Goal: Information Seeking & Learning: Check status

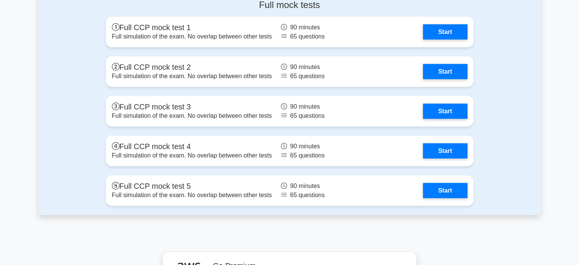
scroll to position [1887, 0]
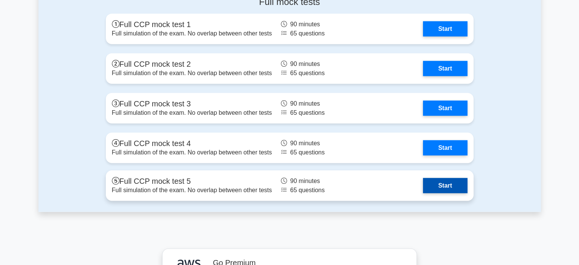
click at [434, 183] on link "Start" at bounding box center [445, 185] width 44 height 15
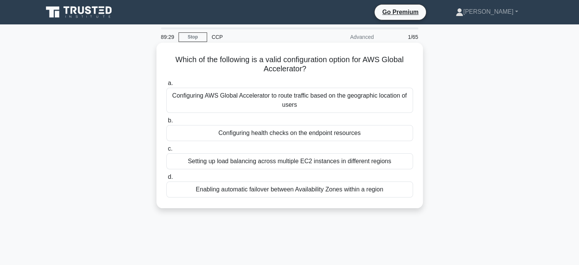
click at [293, 134] on div "Configuring health checks on the endpoint resources" at bounding box center [289, 133] width 247 height 16
click at [166, 123] on input "b. Configuring health checks on the endpoint resources" at bounding box center [166, 120] width 0 height 5
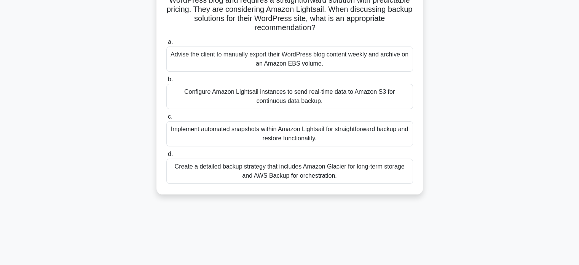
scroll to position [70, 0]
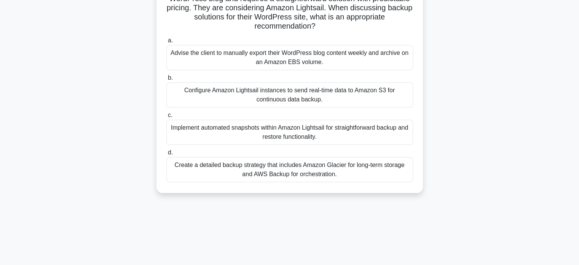
click at [320, 170] on div "Create a detailed backup strategy that includes Amazon Glacier for long-term st…" at bounding box center [289, 169] width 247 height 25
click at [166, 155] on input "d. Create a detailed backup strategy that includes Amazon Glacier for long-term…" at bounding box center [166, 152] width 0 height 5
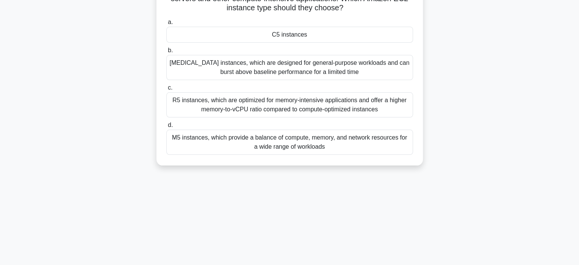
scroll to position [0, 0]
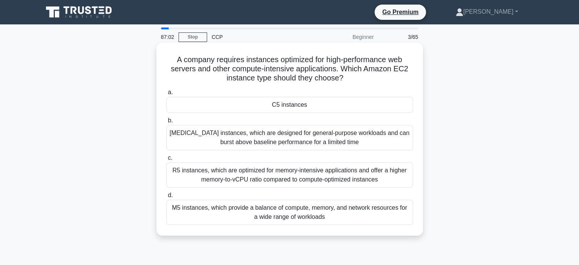
click at [264, 104] on div "C5 instances" at bounding box center [289, 105] width 247 height 16
click at [166, 95] on input "a. C5 instances" at bounding box center [166, 92] width 0 height 5
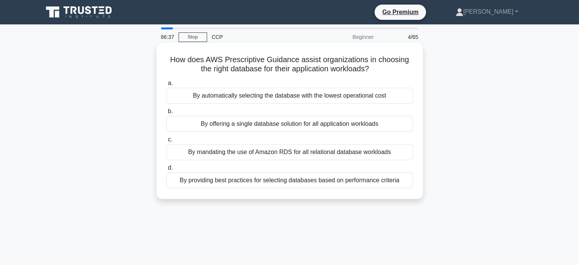
click at [274, 178] on div "By providing best practices for selecting databases based on performance criter…" at bounding box center [289, 180] width 247 height 16
click at [166, 170] on input "d. By providing best practices for selecting databases based on performance cri…" at bounding box center [166, 167] width 0 height 5
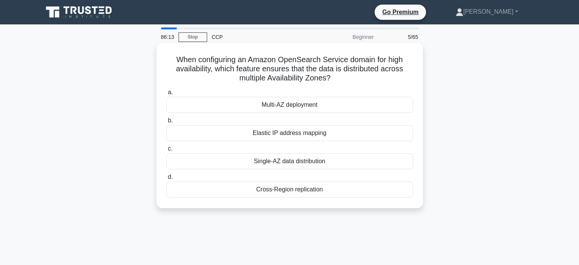
click at [273, 106] on div "Multi-AZ deployment" at bounding box center [289, 105] width 247 height 16
click at [166, 95] on input "a. Multi-AZ deployment" at bounding box center [166, 92] width 0 height 5
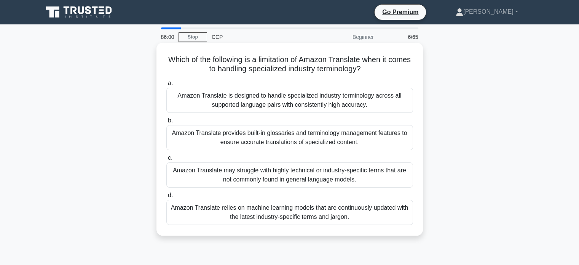
click at [247, 174] on div "Amazon Translate may struggle with highly technical or industry-specific terms …" at bounding box center [289, 174] width 247 height 25
click at [166, 160] on input "c. Amazon Translate may struggle with highly technical or industry-specific ter…" at bounding box center [166, 157] width 0 height 5
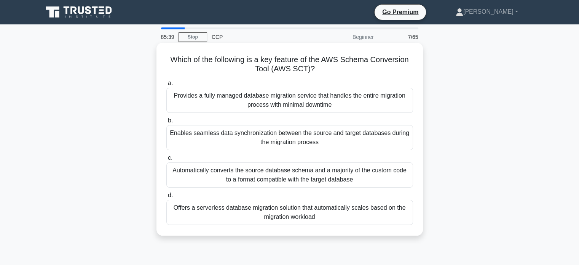
click at [296, 173] on div "Automatically converts the source database schema and a majority of the custom …" at bounding box center [289, 174] width 247 height 25
click at [166, 160] on input "c. Automatically converts the source database schema and a majority of the cust…" at bounding box center [166, 157] width 0 height 5
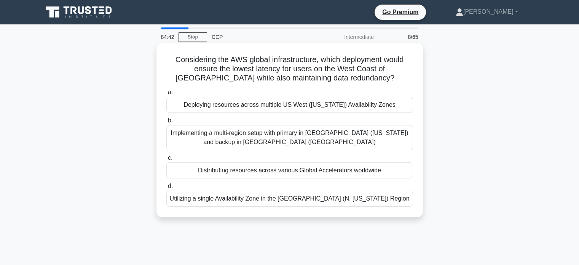
click at [278, 105] on div "Deploying resources across multiple US West (Oregon) Availability Zones" at bounding box center [289, 105] width 247 height 16
click at [166, 95] on input "a. Deploying resources across multiple US West (Oregon) Availability Zones" at bounding box center [166, 92] width 0 height 5
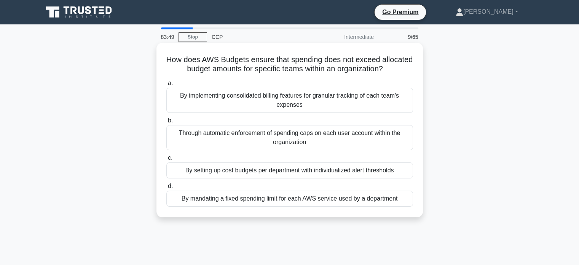
click at [289, 167] on div "By setting up cost budgets per department with individualized alert thresholds" at bounding box center [289, 170] width 247 height 16
click at [166, 160] on input "c. By setting up cost budgets per department with individualized alert threshol…" at bounding box center [166, 157] width 0 height 5
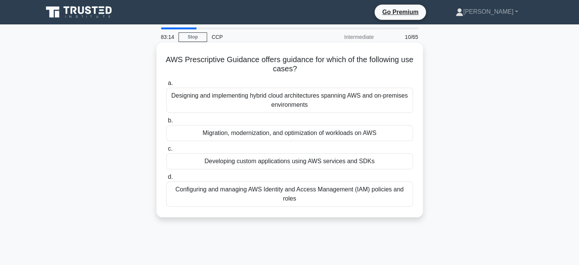
click at [257, 101] on div "Designing and implementing hybrid cloud architectures spanning AWS and on-premi…" at bounding box center [289, 100] width 247 height 25
click at [166, 86] on input "a. Designing and implementing hybrid cloud architectures spanning AWS and on-pr…" at bounding box center [166, 83] width 0 height 5
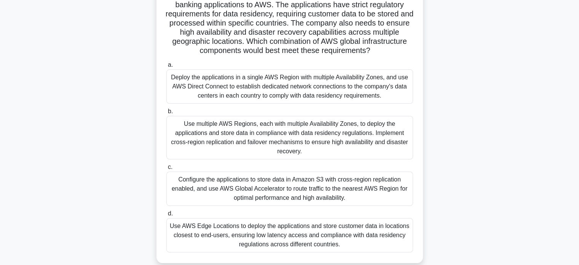
scroll to position [65, 0]
click at [308, 74] on div "Deploy the applications in a single AWS Region with multiple Availability Zones…" at bounding box center [289, 86] width 247 height 34
click at [166, 67] on input "a. Deploy the applications in a single AWS Region with multiple Availability Zo…" at bounding box center [166, 64] width 0 height 5
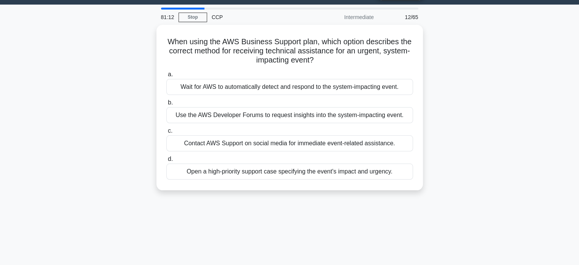
scroll to position [21, 0]
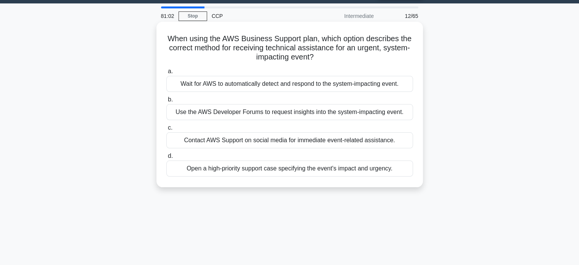
click at [254, 169] on div "Open a high-priority support case specifying the event's impact and urgency." at bounding box center [289, 168] width 247 height 16
click at [166, 158] on input "d. Open a high-priority support case specifying the event's impact and urgency." at bounding box center [166, 156] width 0 height 5
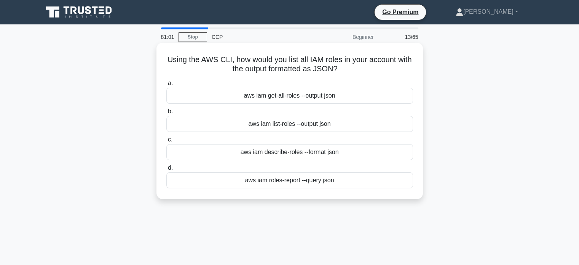
scroll to position [0, 0]
click at [262, 126] on div "aws iam list-roles --output json" at bounding box center [289, 124] width 247 height 16
click at [166, 114] on input "b. aws iam list-roles --output json" at bounding box center [166, 111] width 0 height 5
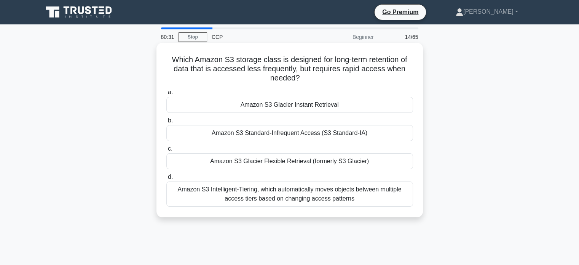
click at [274, 103] on div "Amazon S3 Glacier Instant Retrieval" at bounding box center [289, 105] width 247 height 16
click at [166, 95] on input "a. Amazon S3 Glacier Instant Retrieval" at bounding box center [166, 92] width 0 height 5
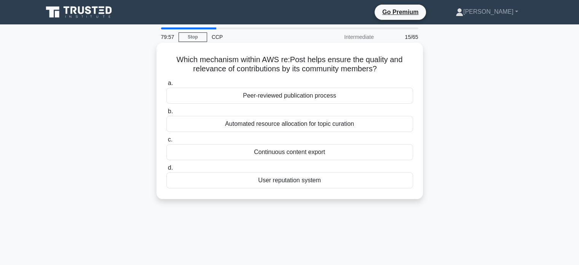
click at [284, 99] on div "Peer-reviewed publication process" at bounding box center [289, 96] width 247 height 16
click at [166, 86] on input "a. Peer-reviewed publication process" at bounding box center [166, 83] width 0 height 5
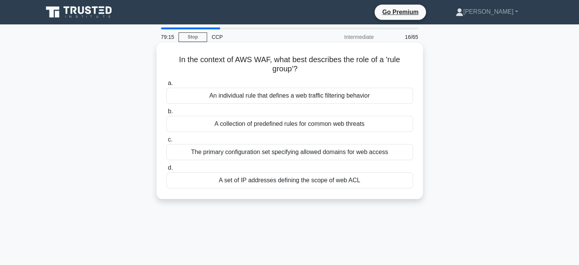
click at [277, 128] on div "A collection of predefined rules for common web threats" at bounding box center [289, 124] width 247 height 16
click at [166, 114] on input "b. A collection of predefined rules for common web threats" at bounding box center [166, 111] width 0 height 5
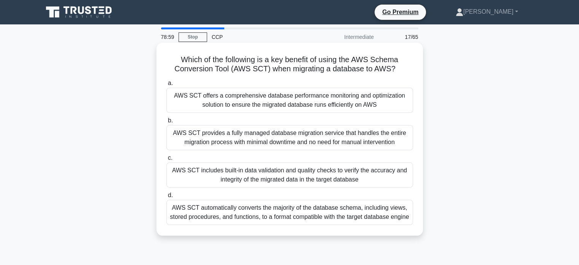
click at [297, 218] on div "AWS SCT automatically converts the majority of the database schema, including v…" at bounding box center [289, 212] width 247 height 25
click at [166, 198] on input "d. AWS SCT automatically converts the majority of the database schema, includin…" at bounding box center [166, 195] width 0 height 5
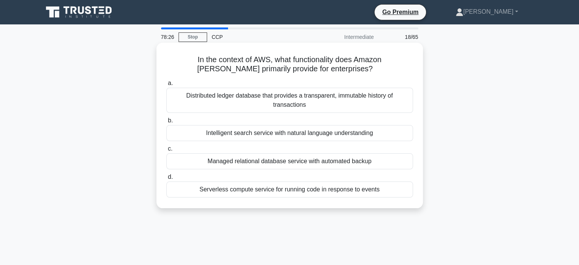
click at [294, 139] on div "Intelligent search service with natural language understanding" at bounding box center [289, 133] width 247 height 16
click at [166, 123] on input "b. Intelligent search service with natural language understanding" at bounding box center [166, 120] width 0 height 5
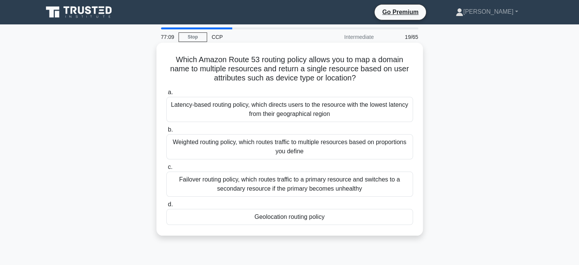
click at [288, 215] on div "Geolocation routing policy" at bounding box center [289, 217] width 247 height 16
click at [166, 207] on input "d. Geolocation routing policy" at bounding box center [166, 204] width 0 height 5
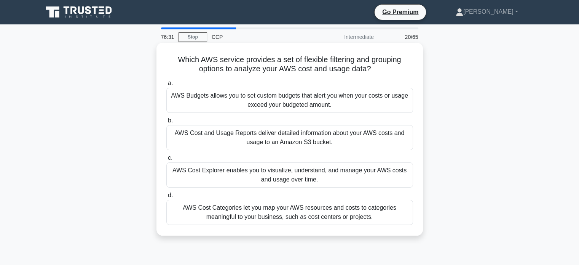
click at [264, 173] on div "AWS Cost Explorer enables you to visualize, understand, and manage your AWS cos…" at bounding box center [289, 174] width 247 height 25
click at [166, 160] on input "c. AWS Cost Explorer enables you to visualize, understand, and manage your AWS …" at bounding box center [166, 157] width 0 height 5
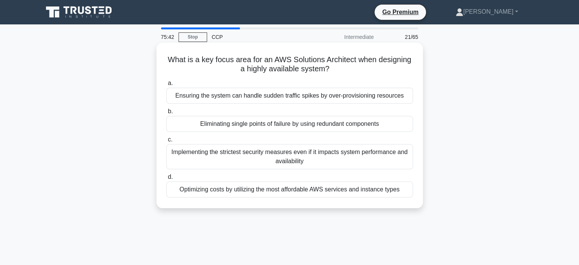
click at [248, 124] on div "Eliminating single points of failure by using redundant components" at bounding box center [289, 124] width 247 height 16
click at [166, 114] on input "b. Eliminating single points of failure by using redundant components" at bounding box center [166, 111] width 0 height 5
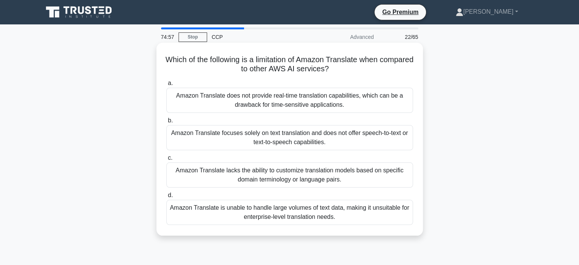
click at [261, 173] on div "Amazon Translate lacks the ability to customize translation models based on spe…" at bounding box center [289, 174] width 247 height 25
click at [166, 160] on input "c. Amazon Translate lacks the ability to customize translation models based on …" at bounding box center [166, 157] width 0 height 5
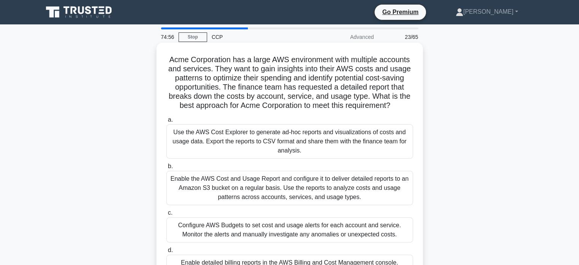
click at [215, 73] on h5 "Acme Corporation has a large AWS environment with multiple accounts and service…" at bounding box center [290, 83] width 248 height 56
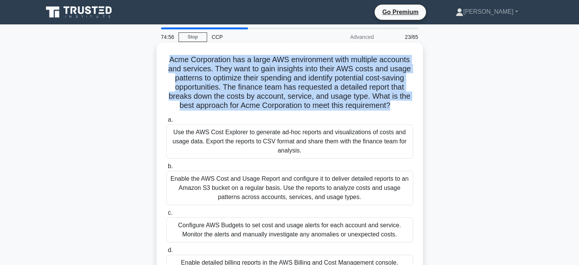
click at [215, 73] on h5 "Acme Corporation has a large AWS environment with multiple accounts and service…" at bounding box center [290, 83] width 248 height 56
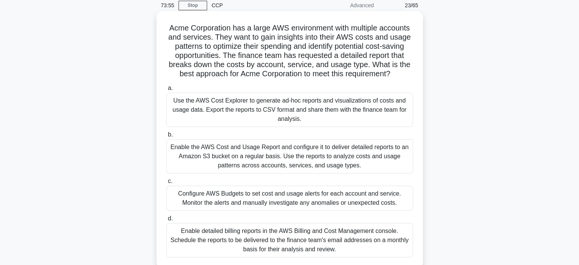
scroll to position [32, 0]
click at [290, 112] on div "Use the AWS Cost Explorer to generate ad-hoc reports and visualizations of cost…" at bounding box center [289, 109] width 247 height 34
click at [166, 90] on input "a. Use the AWS Cost Explorer to generate ad-hoc reports and visualizations of c…" at bounding box center [166, 87] width 0 height 5
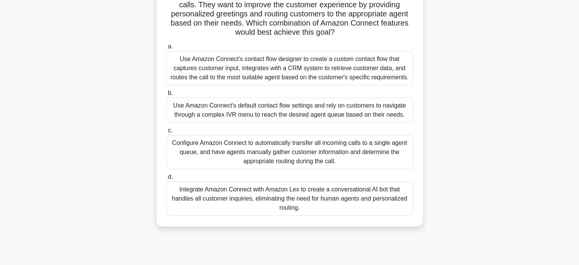
scroll to position [64, 0]
click at [274, 197] on div "Integrate Amazon Connect with Amazon Lex to create a conversational AI bot that…" at bounding box center [289, 198] width 247 height 34
click at [166, 179] on input "d. Integrate Amazon Connect with Amazon Lex to create a conversational AI bot t…" at bounding box center [166, 176] width 0 height 5
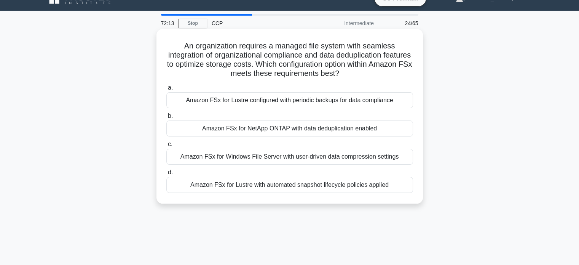
scroll to position [0, 0]
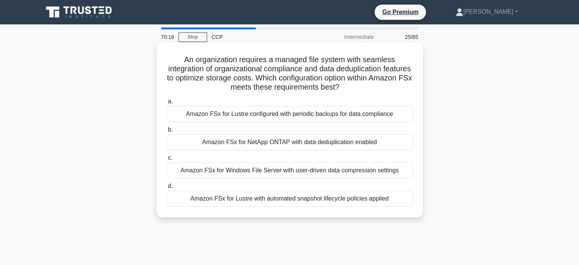
click at [258, 147] on div "Amazon FSx for NetApp ONTAP with data deduplication enabled" at bounding box center [289, 142] width 247 height 16
click at [166, 132] on input "b. Amazon FSx for NetApp ONTAP with data deduplication enabled" at bounding box center [166, 129] width 0 height 5
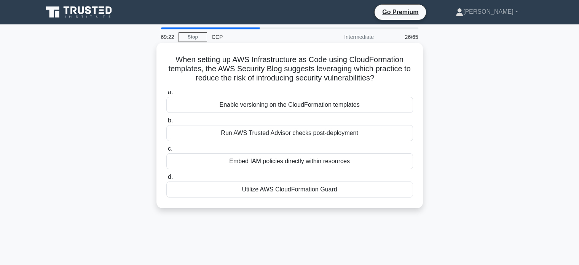
click at [254, 189] on div "Utilize AWS CloudFormation Guard" at bounding box center [289, 189] width 247 height 16
click at [166, 179] on input "d. Utilize AWS CloudFormation Guard" at bounding box center [166, 176] width 0 height 5
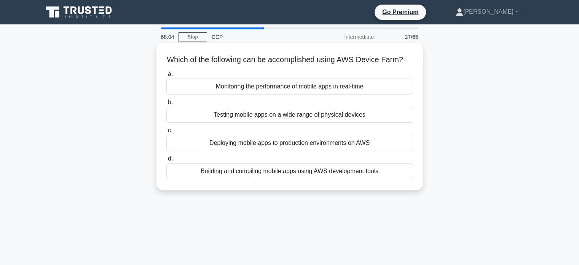
click at [239, 179] on div "Building and compiling mobile apps using AWS development tools" at bounding box center [289, 171] width 247 height 16
click at [166, 161] on input "d. Building and compiling mobile apps using AWS development tools" at bounding box center [166, 158] width 0 height 5
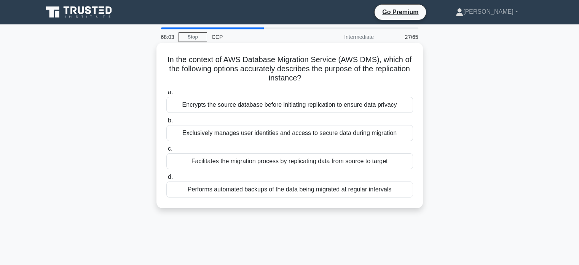
click at [218, 61] on h5 "In the context of AWS Database Migration Service (AWS DMS), which of the follow…" at bounding box center [290, 69] width 248 height 28
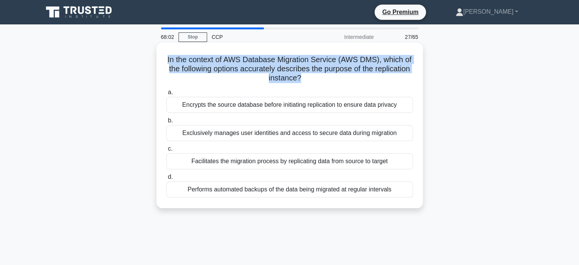
click at [218, 61] on h5 "In the context of AWS Database Migration Service (AWS DMS), which of the follow…" at bounding box center [290, 69] width 248 height 28
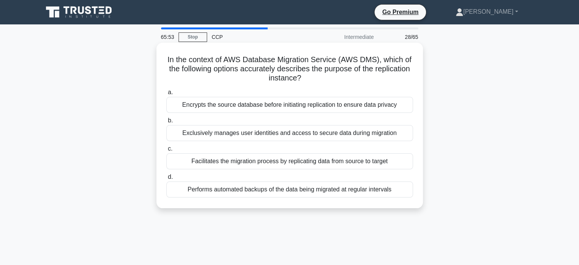
click at [251, 187] on div "Performs automated backups of the data being migrated at regular intervals" at bounding box center [289, 189] width 247 height 16
click at [166, 179] on input "d. Performs automated backups of the data being migrated at regular intervals" at bounding box center [166, 176] width 0 height 5
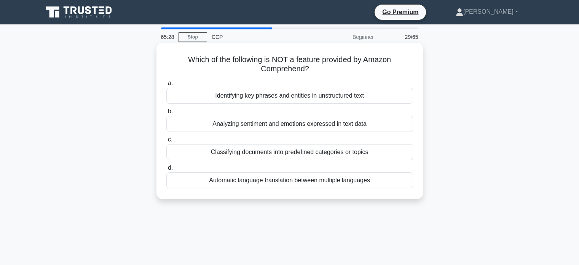
click at [271, 184] on div "Automatic language translation between multiple languages" at bounding box center [289, 180] width 247 height 16
click at [166, 170] on input "d. Automatic language translation between multiple languages" at bounding box center [166, 167] width 0 height 5
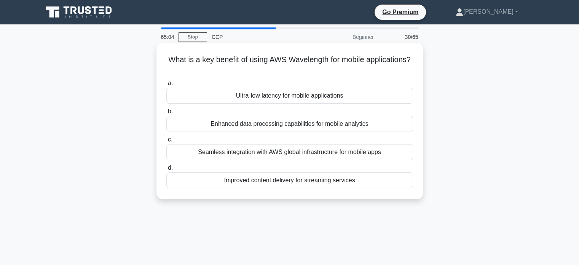
click at [289, 93] on div "Ultra-low latency for mobile applications" at bounding box center [289, 96] width 247 height 16
click at [166, 86] on input "a. Ultra-low latency for mobile applications" at bounding box center [166, 83] width 0 height 5
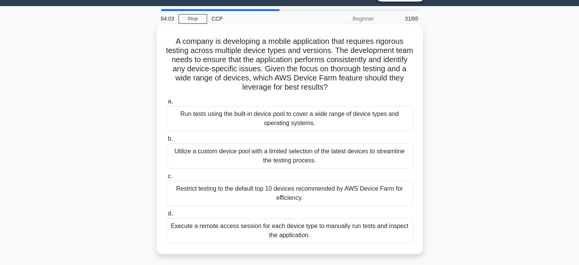
scroll to position [18, 0]
click at [297, 116] on div "Run tests using the built-in device pool to cover a wide range of device types …" at bounding box center [289, 118] width 247 height 25
click at [166, 104] on input "a. Run tests using the built-in device pool to cover a wide range of device typ…" at bounding box center [166, 101] width 0 height 5
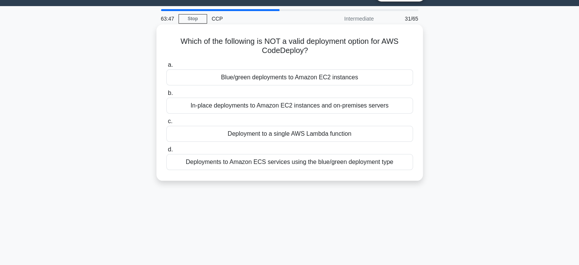
scroll to position [0, 0]
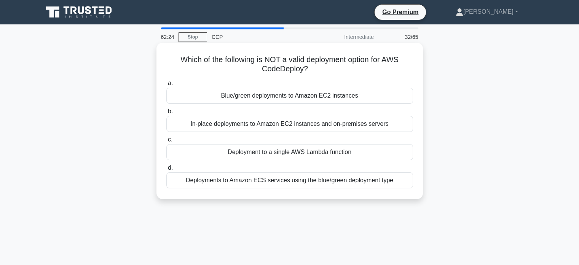
click at [277, 126] on div "In-place deployments to Amazon EC2 instances and on-premises servers" at bounding box center [289, 124] width 247 height 16
click at [166, 114] on input "b. In-place deployments to Amazon EC2 instances and on-premises servers" at bounding box center [166, 111] width 0 height 5
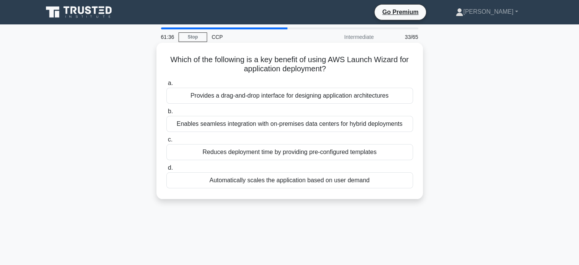
click at [259, 129] on div "Enables seamless integration with on-premises data centers for hybrid deploymen…" at bounding box center [289, 124] width 247 height 16
click at [166, 114] on input "b. Enables seamless integration with on-premises data centers for hybrid deploy…" at bounding box center [166, 111] width 0 height 5
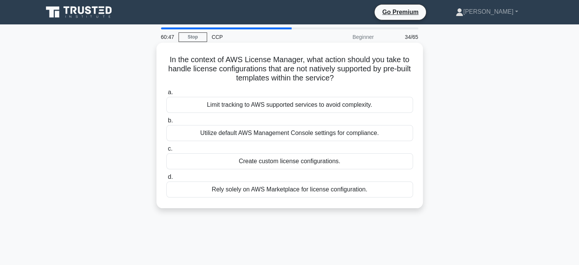
click at [293, 165] on div "Create custom license configurations." at bounding box center [289, 161] width 247 height 16
click at [166, 151] on input "c. Create custom license configurations." at bounding box center [166, 148] width 0 height 5
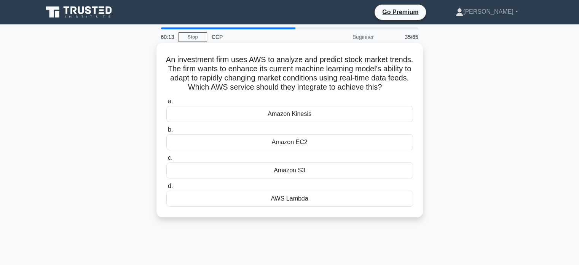
click at [284, 122] on div "Amazon Kinesis" at bounding box center [289, 114] width 247 height 16
click at [166, 104] on input "a. Amazon Kinesis" at bounding box center [166, 101] width 0 height 5
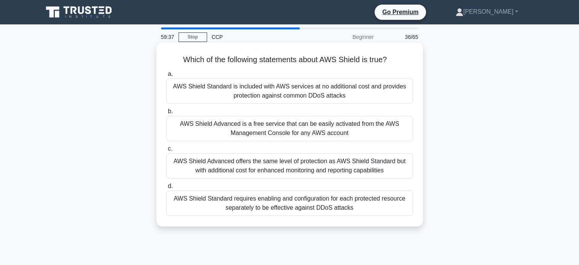
click at [261, 92] on div "AWS Shield Standard is included with AWS services at no additional cost and pro…" at bounding box center [289, 90] width 247 height 25
click at [166, 77] on input "a. AWS Shield Standard is included with AWS services at no additional cost and …" at bounding box center [166, 74] width 0 height 5
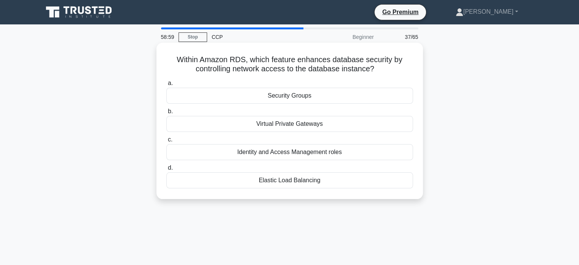
click at [283, 98] on div "Security Groups" at bounding box center [289, 96] width 247 height 16
click at [166, 86] on input "a. Security Groups" at bounding box center [166, 83] width 0 height 5
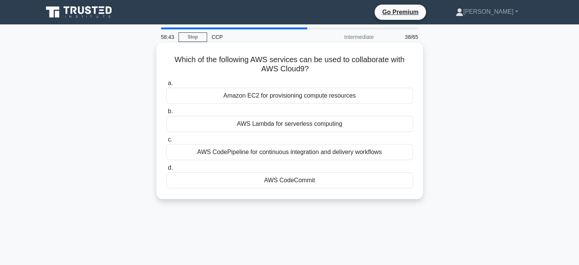
click at [254, 182] on div "AWS CodeCommit" at bounding box center [289, 180] width 247 height 16
click at [166, 170] on input "d. AWS CodeCommit" at bounding box center [166, 167] width 0 height 5
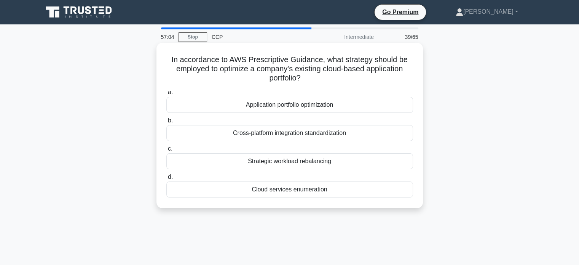
click at [298, 106] on div "Application portfolio optimization" at bounding box center [289, 105] width 247 height 16
click at [166, 95] on input "a. Application portfolio optimization" at bounding box center [166, 92] width 0 height 5
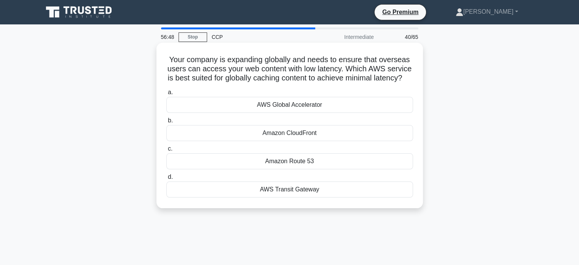
click at [302, 141] on div "Amazon CloudFront" at bounding box center [289, 133] width 247 height 16
click at [166, 123] on input "b. Amazon CloudFront" at bounding box center [166, 120] width 0 height 5
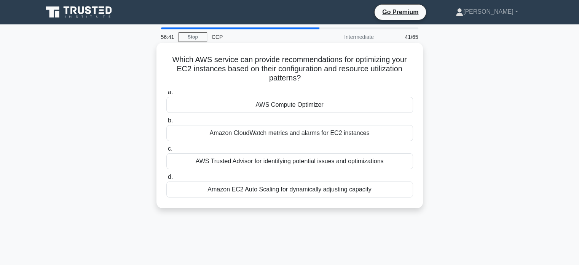
click at [280, 102] on div "AWS Compute Optimizer" at bounding box center [289, 105] width 247 height 16
click at [166, 95] on input "a. AWS Compute Optimizer" at bounding box center [166, 92] width 0 height 5
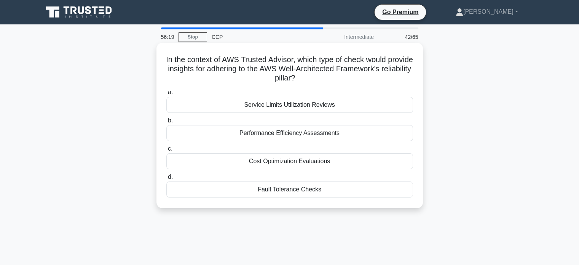
click at [288, 185] on div "Fault Tolerance Checks" at bounding box center [289, 189] width 247 height 16
click at [166, 179] on input "d. Fault Tolerance Checks" at bounding box center [166, 176] width 0 height 5
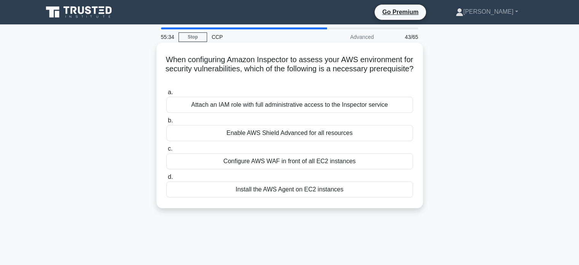
click at [259, 101] on div "Attach an IAM role with full administrative access to the Inspector service" at bounding box center [289, 105] width 247 height 16
click at [166, 95] on input "a. Attach an IAM role with full administrative access to the Inspector service" at bounding box center [166, 92] width 0 height 5
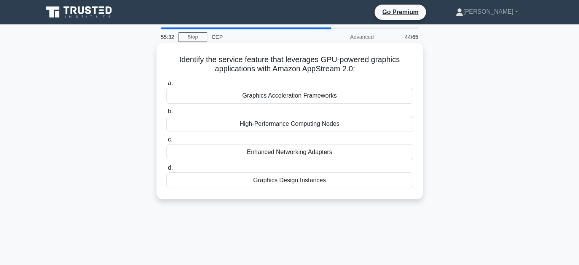
click at [231, 69] on h5 "Identify the service feature that leverages GPU-powered graphics applications w…" at bounding box center [290, 64] width 248 height 19
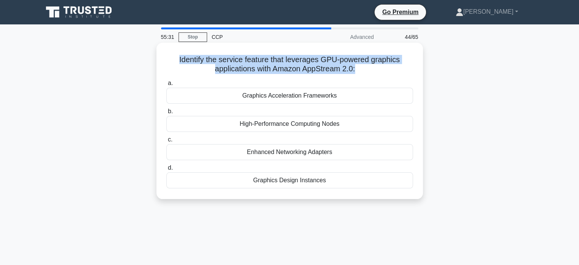
click at [231, 69] on h5 "Identify the service feature that leverages GPU-powered graphics applications w…" at bounding box center [290, 64] width 248 height 19
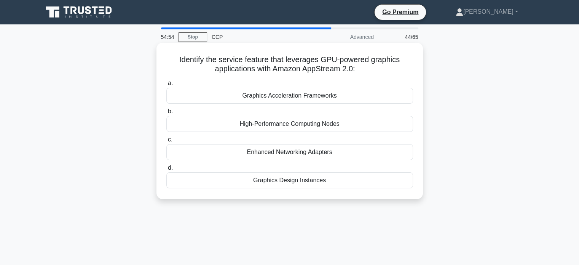
click at [270, 97] on div "Graphics Acceleration Frameworks" at bounding box center [289, 96] width 247 height 16
click at [166, 86] on input "a. Graphics Acceleration Frameworks" at bounding box center [166, 83] width 0 height 5
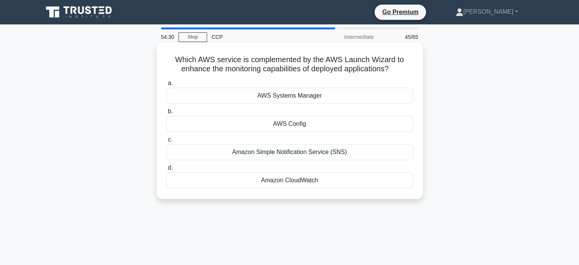
click at [300, 182] on div "Amazon CloudWatch" at bounding box center [289, 180] width 247 height 16
click at [166, 170] on input "d. Amazon CloudWatch" at bounding box center [166, 167] width 0 height 5
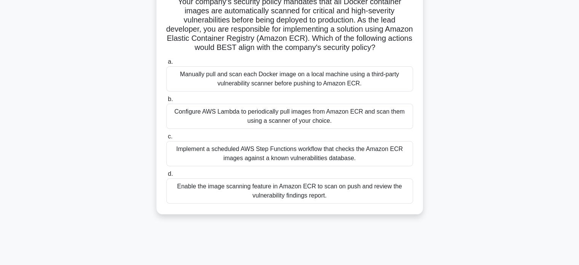
scroll to position [61, 0]
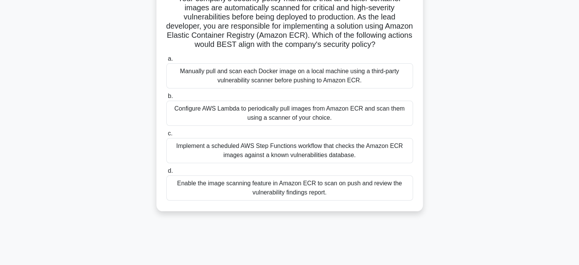
click at [296, 158] on div "Implement a scheduled AWS Step Functions workflow that checks the Amazon ECR im…" at bounding box center [289, 150] width 247 height 25
click at [166, 136] on input "c. Implement a scheduled AWS Step Functions workflow that checks the Amazon ECR…" at bounding box center [166, 133] width 0 height 5
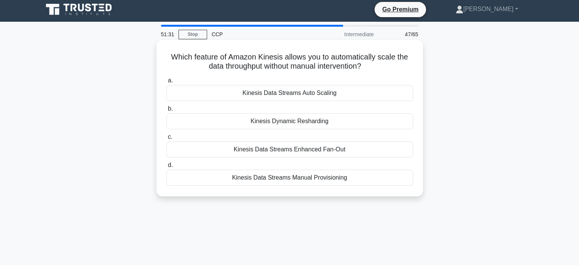
scroll to position [0, 0]
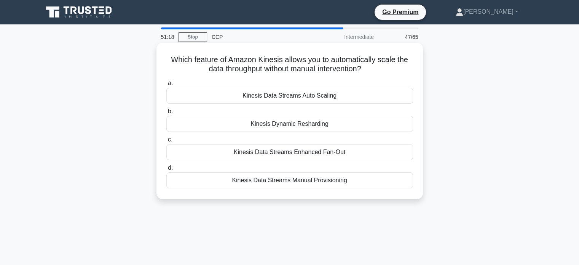
click at [305, 99] on div "Kinesis Data Streams Auto Scaling" at bounding box center [289, 96] width 247 height 16
click at [166, 86] on input "a. Kinesis Data Streams Auto Scaling" at bounding box center [166, 83] width 0 height 5
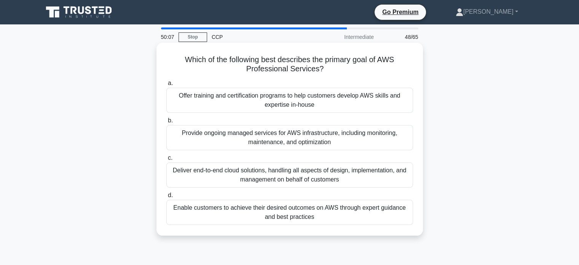
click at [312, 213] on div "Enable customers to achieve their desired outcomes on AWS through expert guidan…" at bounding box center [289, 212] width 247 height 25
click at [166, 198] on input "d. Enable customers to achieve their desired outcomes on AWS through expert gui…" at bounding box center [166, 195] width 0 height 5
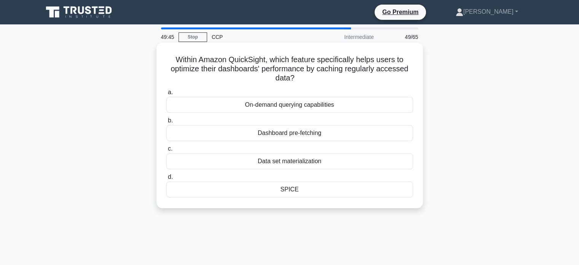
click at [296, 186] on div "SPICE" at bounding box center [289, 189] width 247 height 16
click at [166, 179] on input "d. SPICE" at bounding box center [166, 176] width 0 height 5
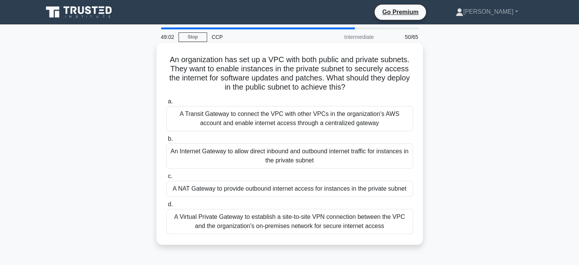
click at [232, 187] on div "A NAT Gateway to provide outbound internet access for instances in the private …" at bounding box center [289, 189] width 247 height 16
click at [166, 179] on input "c. A NAT Gateway to provide outbound internet access for instances in the priva…" at bounding box center [166, 176] width 0 height 5
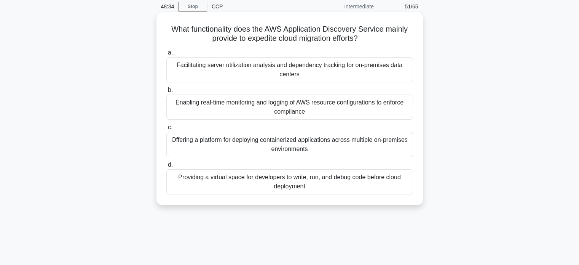
scroll to position [30, 0]
click at [251, 70] on div "Facilitating server utilization analysis and dependency tracking for on-premise…" at bounding box center [289, 69] width 247 height 25
click at [166, 55] on input "a. Facilitating server utilization analysis and dependency tracking for on-prem…" at bounding box center [166, 52] width 0 height 5
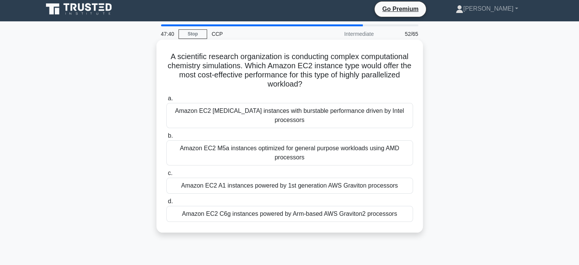
scroll to position [3, 0]
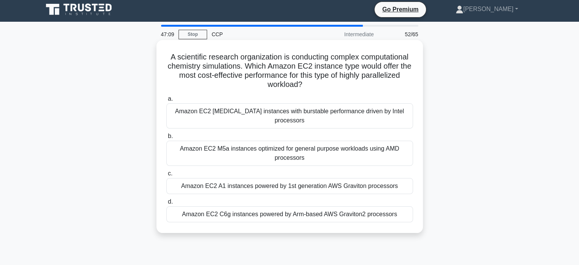
click at [274, 206] on div "Amazon EC2 C6g instances powered by Arm-based AWS Graviton2 processors" at bounding box center [289, 214] width 247 height 16
click at [166, 204] on input "d. Amazon EC2 C6g instances powered by Arm-based AWS Graviton2 processors" at bounding box center [166, 201] width 0 height 5
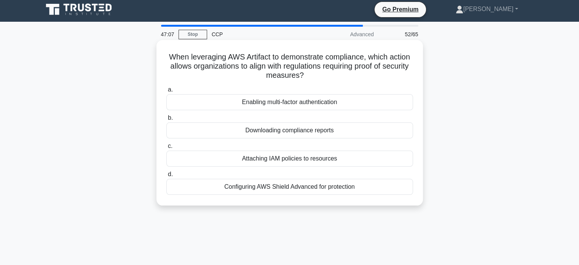
scroll to position [0, 0]
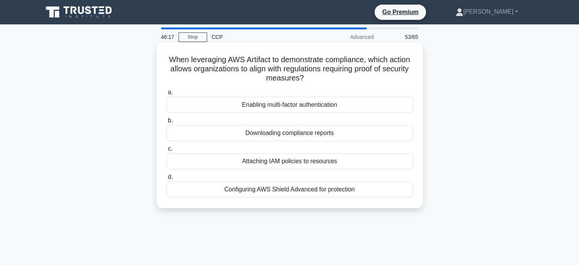
click at [282, 107] on div "Enabling multi-factor authentication" at bounding box center [289, 105] width 247 height 16
click at [166, 95] on input "a. Enabling multi-factor authentication" at bounding box center [166, 92] width 0 height 5
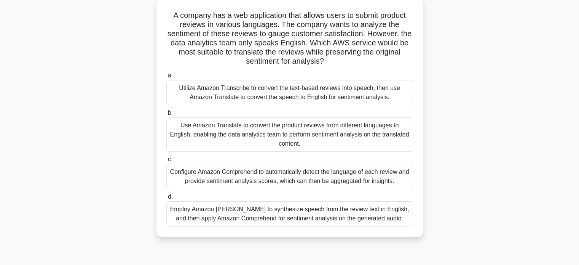
scroll to position [50, 0]
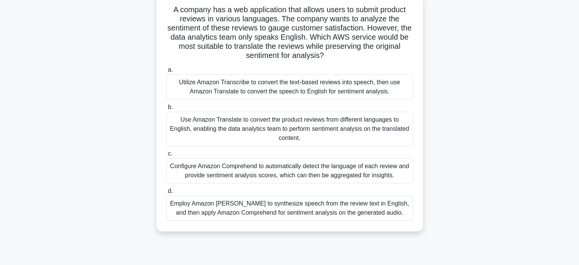
click at [253, 126] on div "Use Amazon Translate to convert the product reviews from different languages to…" at bounding box center [289, 129] width 247 height 34
click at [166, 110] on input "b. Use Amazon Translate to convert the product reviews from different languages…" at bounding box center [166, 107] width 0 height 5
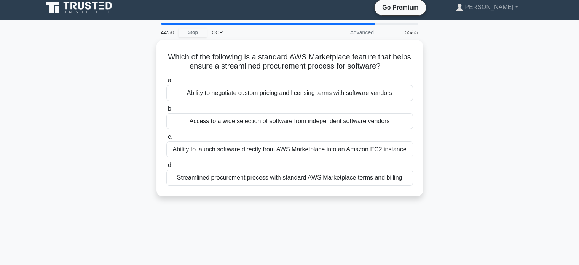
scroll to position [0, 0]
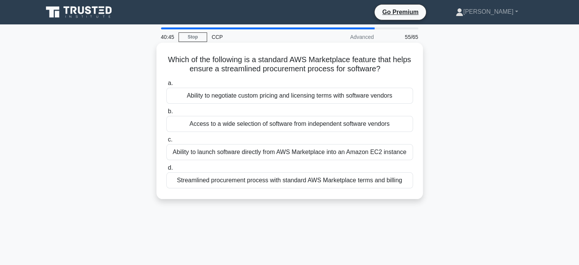
click at [272, 184] on div "Streamlined procurement process with standard AWS Marketplace terms and billing" at bounding box center [289, 180] width 247 height 16
click at [166, 170] on input "d. Streamlined procurement process with standard AWS Marketplace terms and bill…" at bounding box center [166, 167] width 0 height 5
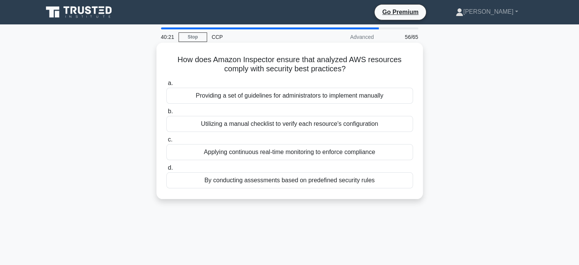
click at [264, 177] on div "By conducting assessments based on predefined security rules" at bounding box center [289, 180] width 247 height 16
click at [166, 170] on input "d. By conducting assessments based on predefined security rules" at bounding box center [166, 167] width 0 height 5
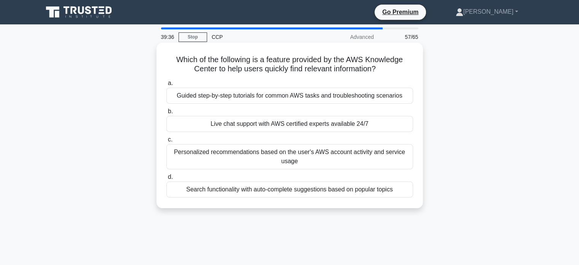
click at [326, 191] on div "Search functionality with auto-complete suggestions based on popular topics" at bounding box center [289, 189] width 247 height 16
click at [166, 179] on input "d. Search functionality with auto-complete suggestions based on popular topics" at bounding box center [166, 176] width 0 height 5
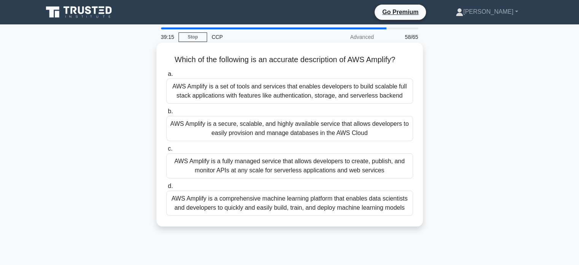
click at [266, 95] on div "AWS Amplify is a set of tools and services that enables developers to build sca…" at bounding box center [289, 90] width 247 height 25
click at [166, 77] on input "a. AWS Amplify is a set of tools and services that enables developers to build …" at bounding box center [166, 74] width 0 height 5
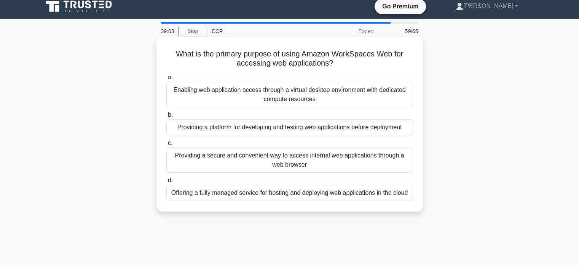
scroll to position [8, 0]
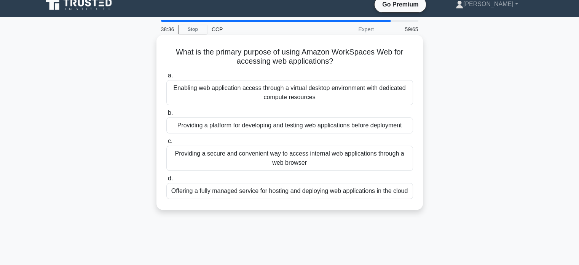
click at [256, 165] on div "Providing a secure and convenient way to access internal web applications throu…" at bounding box center [289, 158] width 247 height 25
click at [166, 144] on input "c. Providing a secure and convenient way to access internal web applications th…" at bounding box center [166, 141] width 0 height 5
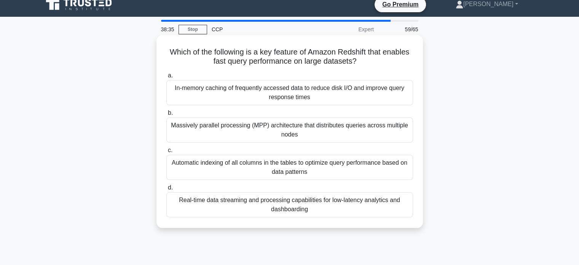
scroll to position [0, 0]
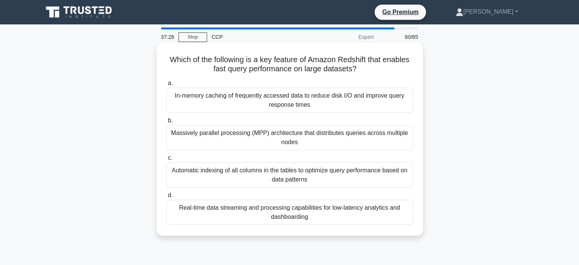
click at [281, 166] on div "Automatic indexing of all columns in the tables to optimize query performance b…" at bounding box center [289, 174] width 247 height 25
click at [166, 160] on input "c. Automatic indexing of all columns in the tables to optimize query performanc…" at bounding box center [166, 157] width 0 height 5
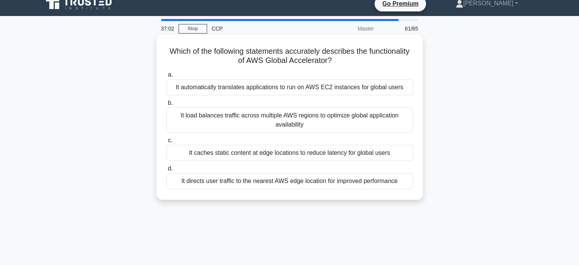
scroll to position [10, 0]
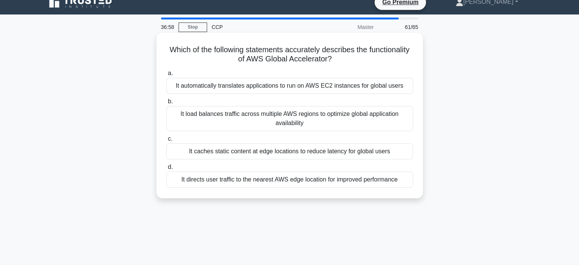
click at [261, 178] on div "It directs user traffic to the nearest AWS edge location for improved performan…" at bounding box center [289, 179] width 247 height 16
click at [166, 170] on input "d. It directs user traffic to the nearest AWS edge location for improved perfor…" at bounding box center [166, 167] width 0 height 5
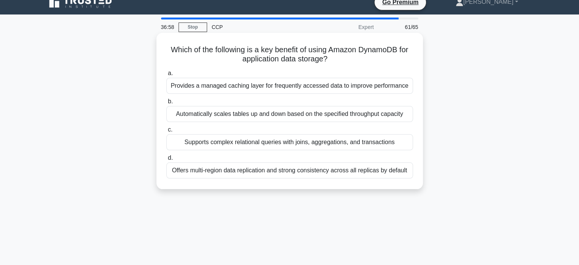
scroll to position [0, 0]
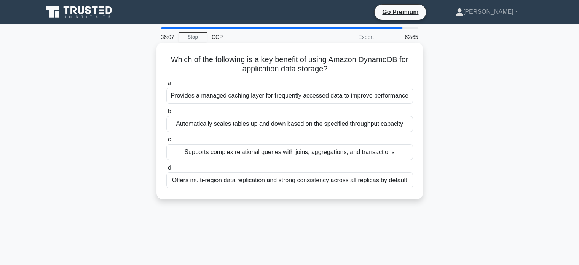
click at [291, 179] on div "Offers multi-region data replication and strong consistency across all replicas…" at bounding box center [289, 180] width 247 height 16
click at [166, 170] on input "d. Offers multi-region data replication and strong consistency across all repli…" at bounding box center [166, 167] width 0 height 5
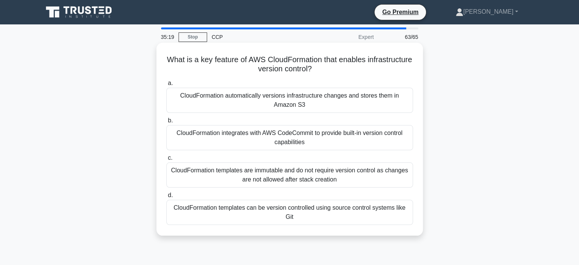
click at [243, 206] on div "CloudFormation templates can be version controlled using source control systems…" at bounding box center [289, 212] width 247 height 25
click at [166, 198] on input "d. CloudFormation templates can be version controlled using source control syst…" at bounding box center [166, 195] width 0 height 5
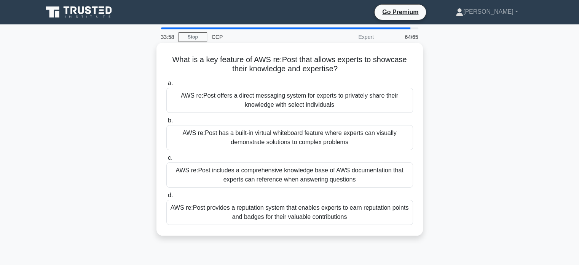
click at [291, 216] on div "AWS re:Post provides a reputation system that enables experts to earn reputatio…" at bounding box center [289, 212] width 247 height 25
click at [166, 198] on input "d. AWS re:Post provides a reputation system that enables experts to earn reputa…" at bounding box center [166, 195] width 0 height 5
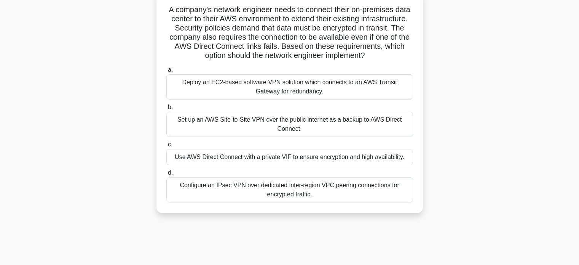
scroll to position [50, 0]
click at [278, 129] on div "Set up an AWS Site-to-Site VPN over the public internet as a backup to AWS Dire…" at bounding box center [289, 123] width 247 height 25
click at [166, 109] on input "b. Set up an AWS Site-to-Site VPN over the public internet as a backup to AWS D…" at bounding box center [166, 106] width 0 height 5
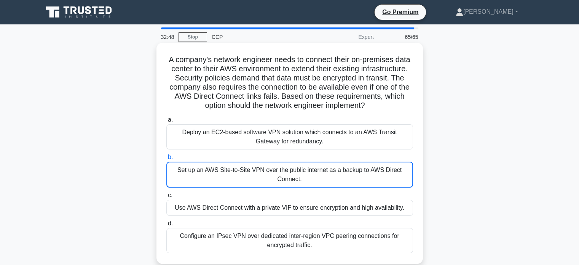
scroll to position [2, 0]
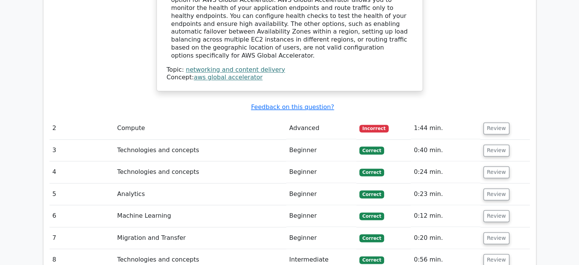
scroll to position [1063, 0]
click at [492, 122] on button "Review" at bounding box center [497, 128] width 26 height 12
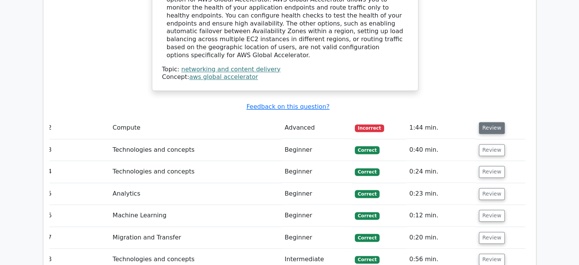
scroll to position [0, 4]
click at [480, 122] on button "Review" at bounding box center [493, 128] width 26 height 12
click at [485, 122] on button "Review" at bounding box center [493, 128] width 26 height 12
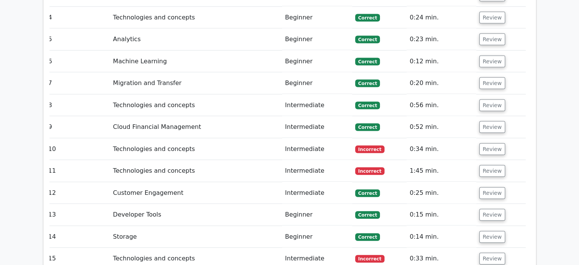
scroll to position [1627, 0]
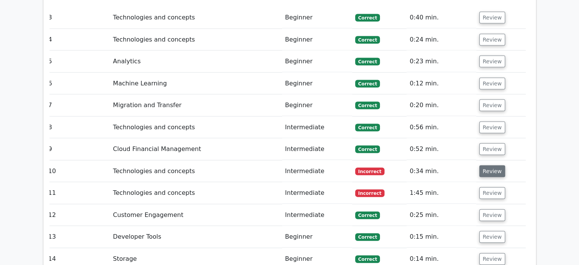
click at [493, 165] on button "Review" at bounding box center [493, 171] width 26 height 12
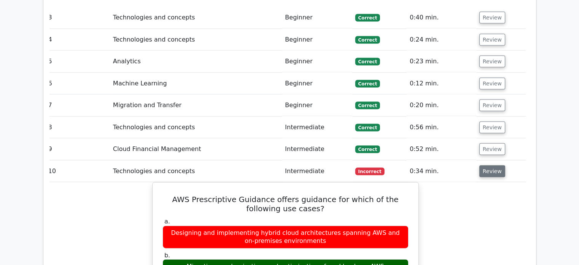
click at [480, 165] on button "Review" at bounding box center [493, 171] width 26 height 12
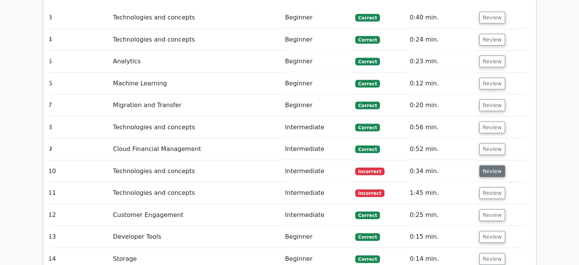
click at [480, 165] on button "Review" at bounding box center [493, 171] width 26 height 12
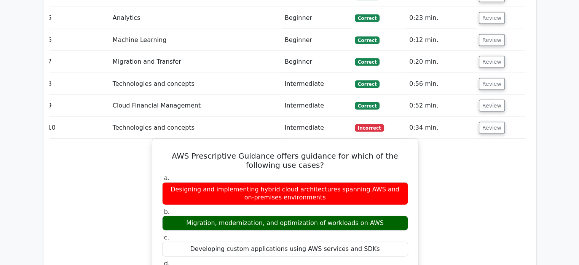
scroll to position [1684, 0]
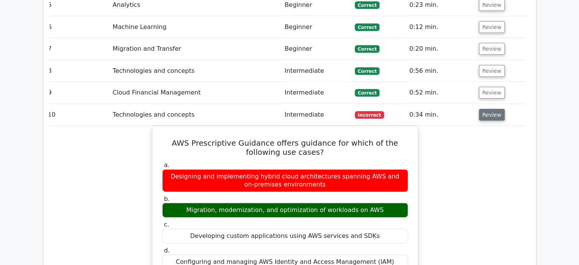
click at [490, 109] on button "Review" at bounding box center [492, 115] width 26 height 12
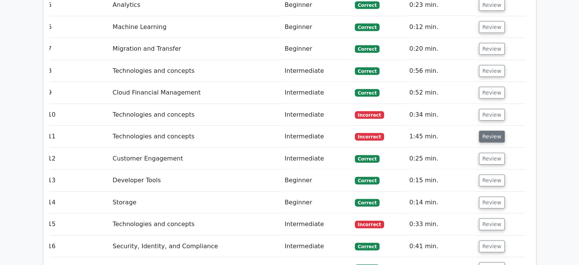
click at [483, 131] on button "Review" at bounding box center [492, 137] width 26 height 12
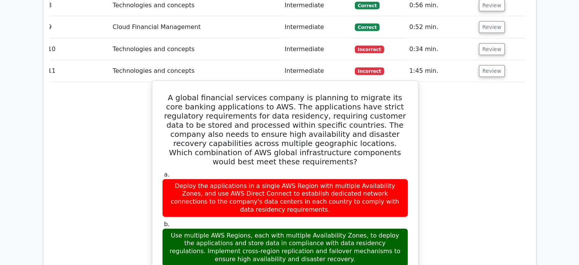
scroll to position [1750, 0]
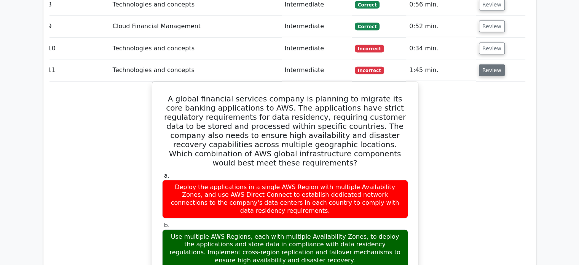
click at [486, 64] on button "Review" at bounding box center [492, 70] width 26 height 12
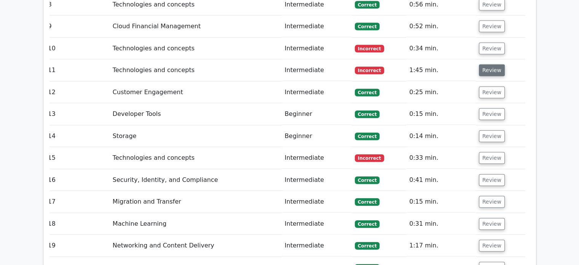
click at [483, 64] on button "Review" at bounding box center [492, 70] width 26 height 12
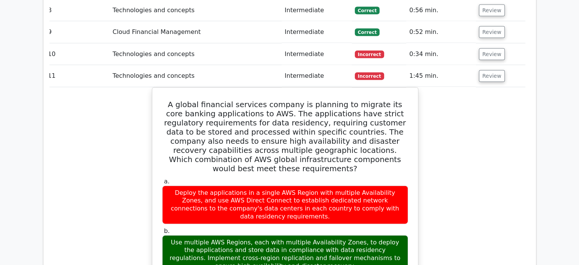
scroll to position [1743, 0]
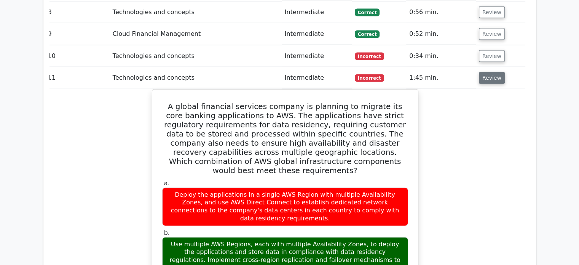
click at [484, 72] on button "Review" at bounding box center [492, 78] width 26 height 12
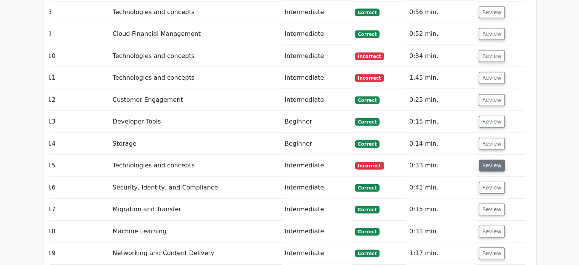
click at [494, 160] on button "Review" at bounding box center [492, 166] width 26 height 12
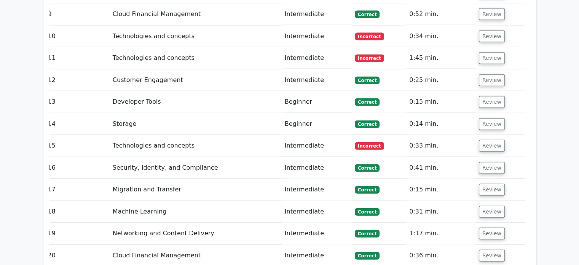
scroll to position [1768, 0]
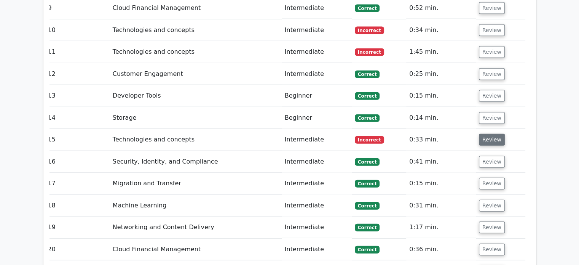
click at [487, 134] on button "Review" at bounding box center [492, 140] width 26 height 12
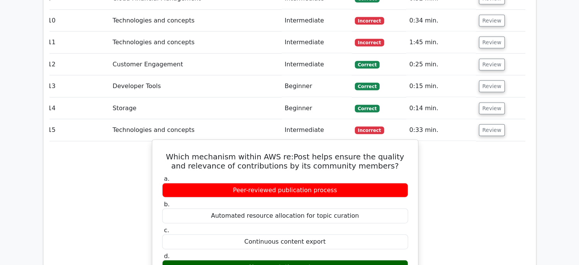
scroll to position [1778, 0]
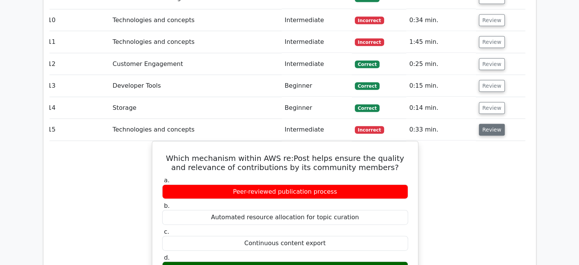
click at [495, 124] on button "Review" at bounding box center [492, 130] width 26 height 12
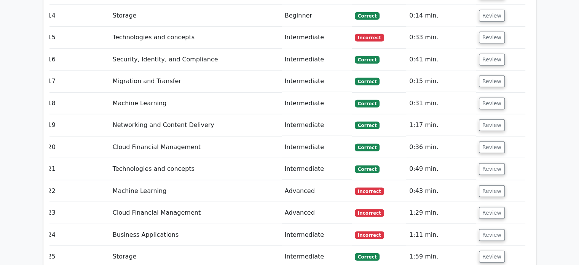
scroll to position [1871, 0]
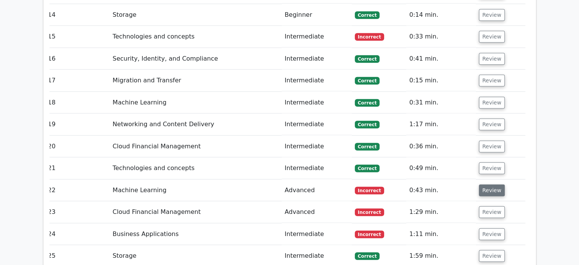
click at [491, 184] on button "Review" at bounding box center [492, 190] width 26 height 12
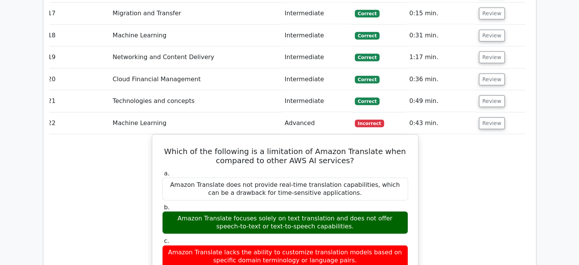
scroll to position [1934, 0]
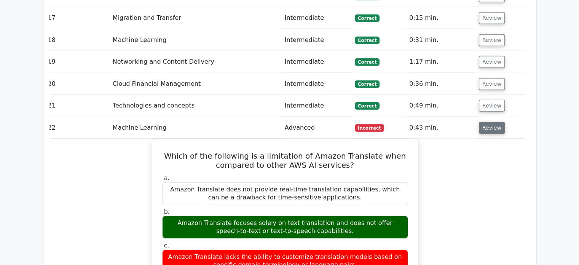
click at [485, 122] on button "Review" at bounding box center [492, 128] width 26 height 12
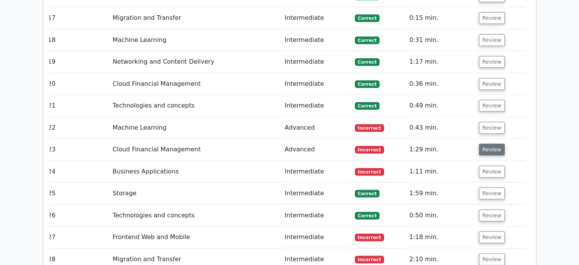
click at [486, 144] on button "Review" at bounding box center [492, 150] width 26 height 12
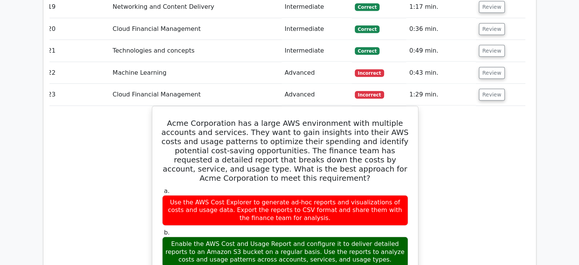
scroll to position [1988, 0]
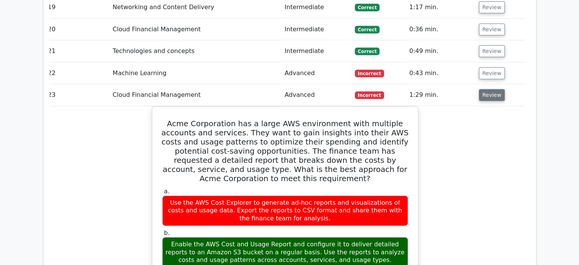
click at [480, 89] on button "Review" at bounding box center [492, 95] width 26 height 12
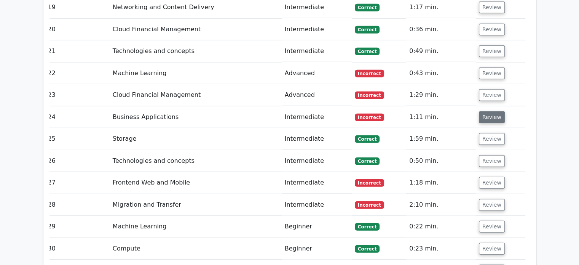
click at [486, 111] on button "Review" at bounding box center [492, 117] width 26 height 12
click at [439, 106] on td "1:11 min." at bounding box center [441, 117] width 70 height 22
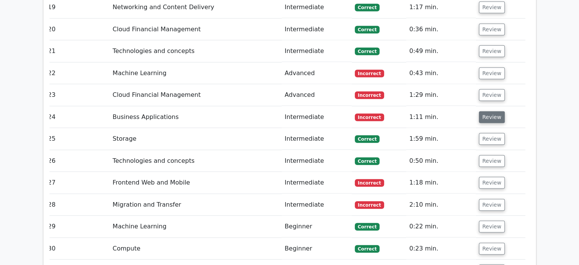
click at [486, 111] on button "Review" at bounding box center [492, 117] width 26 height 12
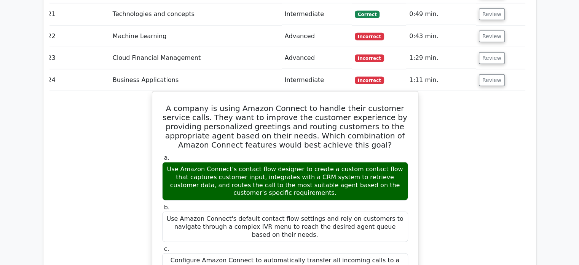
scroll to position [2025, 0]
click at [498, 74] on button "Review" at bounding box center [492, 80] width 26 height 12
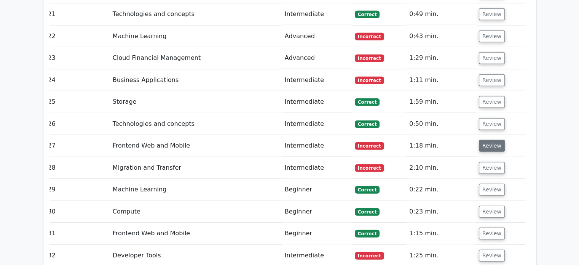
click at [500, 140] on button "Review" at bounding box center [492, 146] width 26 height 12
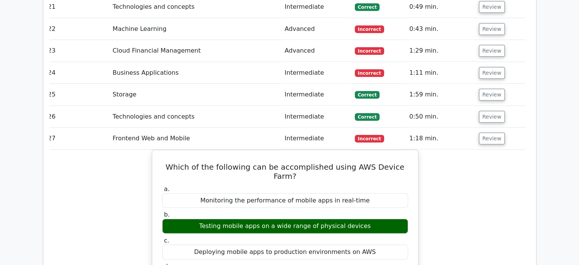
scroll to position [2034, 0]
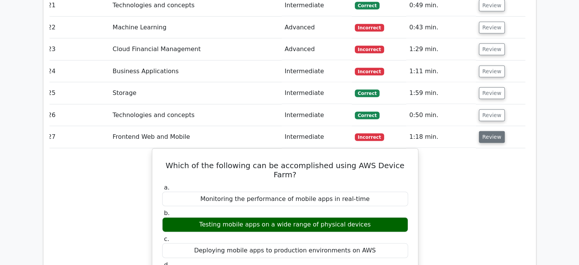
click at [481, 131] on button "Review" at bounding box center [492, 137] width 26 height 12
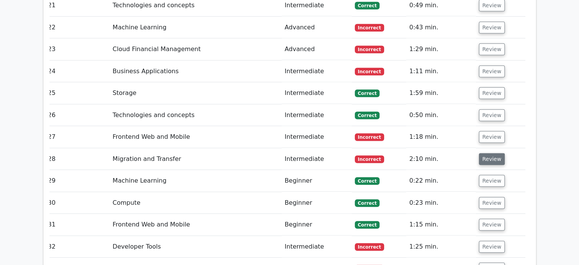
click at [486, 153] on button "Review" at bounding box center [492, 159] width 26 height 12
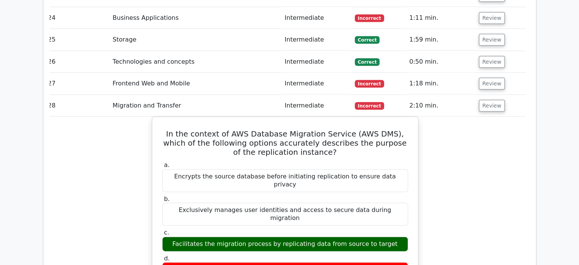
scroll to position [2088, 0]
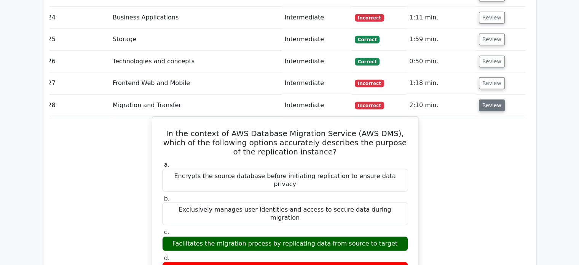
click at [482, 99] on button "Review" at bounding box center [492, 105] width 26 height 12
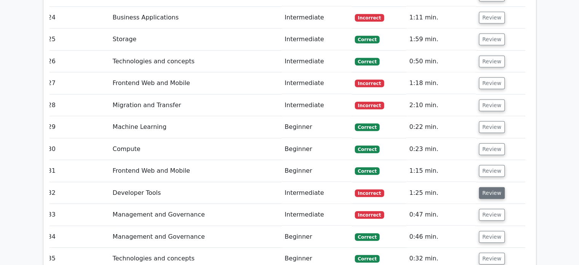
click at [490, 187] on button "Review" at bounding box center [492, 193] width 26 height 12
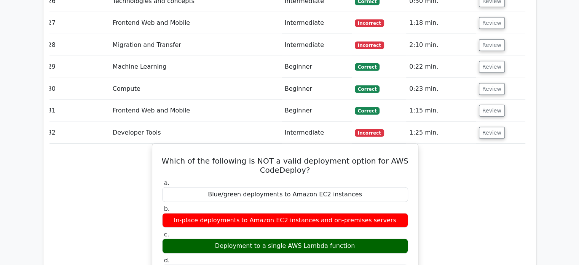
scroll to position [2147, 0]
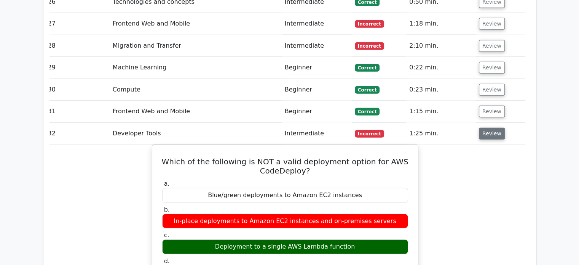
click at [485, 128] on button "Review" at bounding box center [492, 134] width 26 height 12
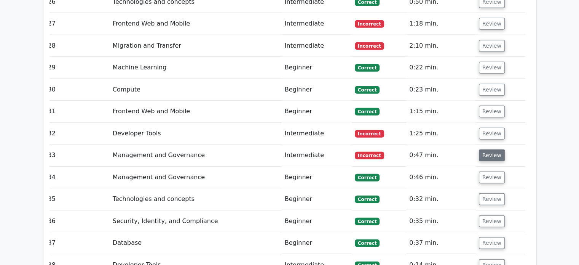
click at [488, 149] on button "Review" at bounding box center [492, 155] width 26 height 12
click at [483, 149] on button "Review" at bounding box center [492, 155] width 26 height 12
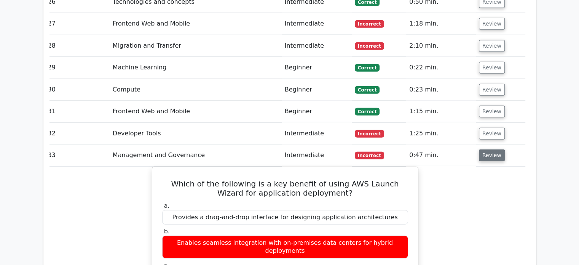
click at [483, 149] on button "Review" at bounding box center [492, 155] width 26 height 12
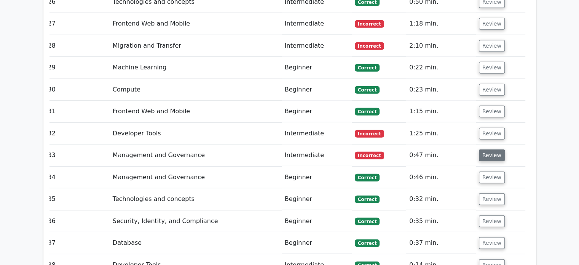
click at [483, 149] on button "Review" at bounding box center [492, 155] width 26 height 12
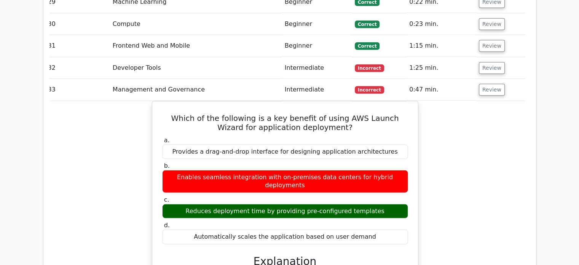
scroll to position [2213, 0]
click at [480, 84] on button "Review" at bounding box center [492, 90] width 26 height 12
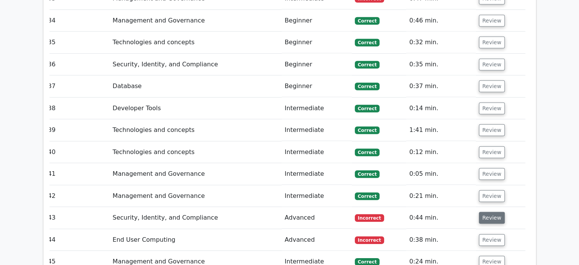
scroll to position [2304, 0]
click at [490, 211] on button "Review" at bounding box center [492, 217] width 26 height 12
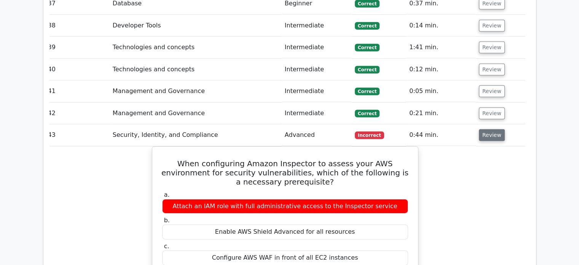
scroll to position [0, 0]
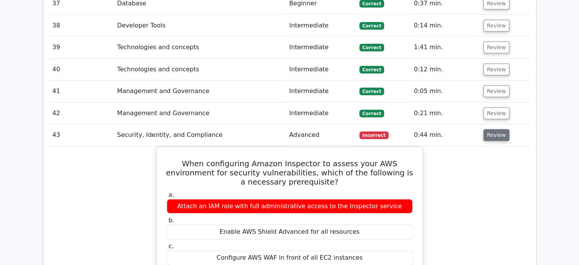
click at [498, 129] on button "Review" at bounding box center [497, 135] width 26 height 12
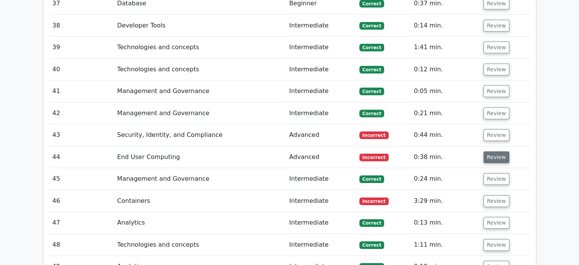
click at [500, 151] on button "Review" at bounding box center [497, 157] width 26 height 12
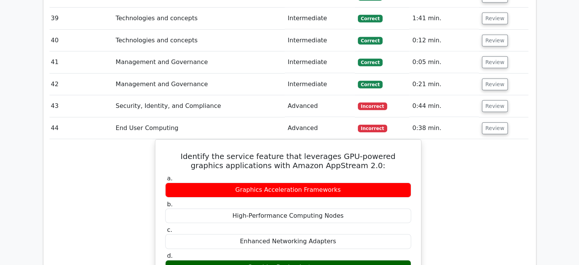
scroll to position [2415, 0]
click at [498, 122] on button "Review" at bounding box center [495, 128] width 26 height 12
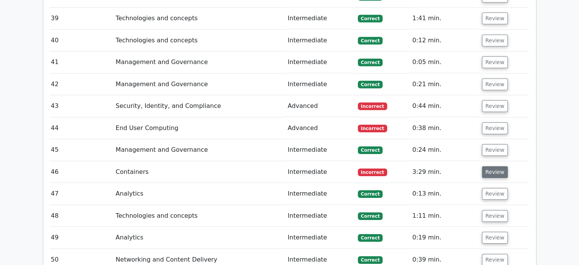
click at [497, 166] on button "Review" at bounding box center [495, 172] width 26 height 12
click at [489, 166] on button "Review" at bounding box center [495, 172] width 26 height 12
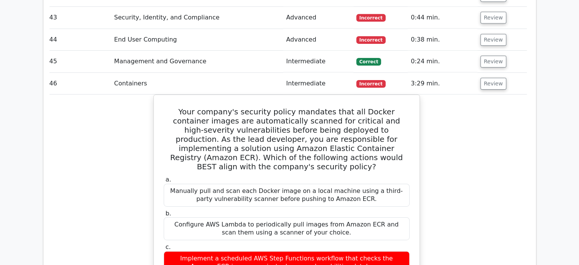
scroll to position [2501, 0]
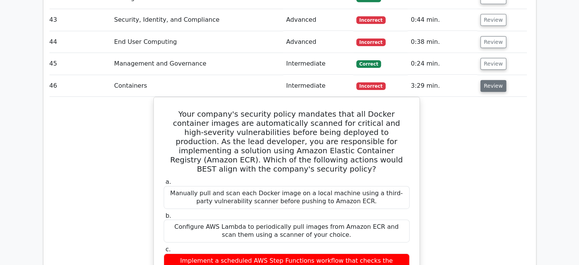
click at [488, 80] on button "Review" at bounding box center [494, 86] width 26 height 12
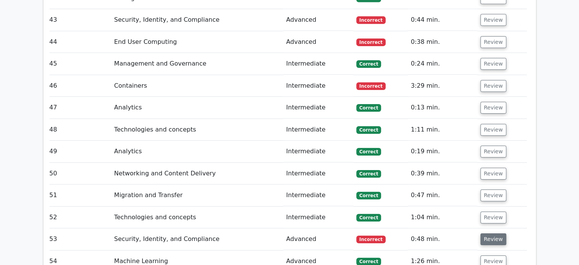
click at [496, 233] on button "Review" at bounding box center [494, 239] width 26 height 12
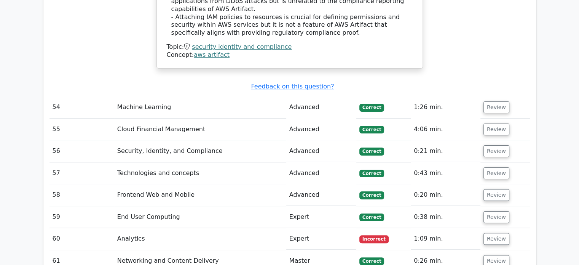
scroll to position [3031, 0]
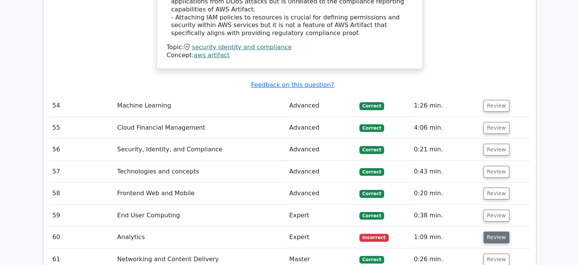
click at [493, 231] on button "Review" at bounding box center [497, 237] width 26 height 12
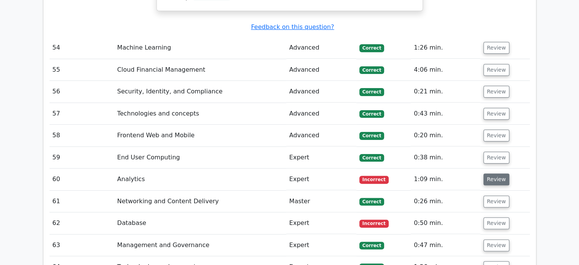
scroll to position [3105, 0]
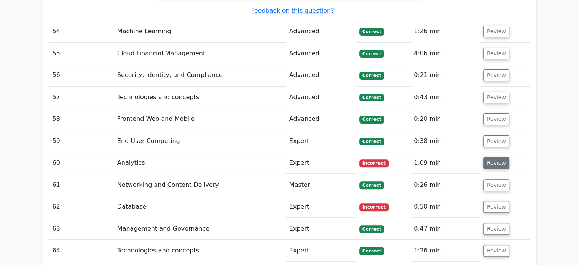
click at [488, 157] on button "Review" at bounding box center [497, 163] width 26 height 12
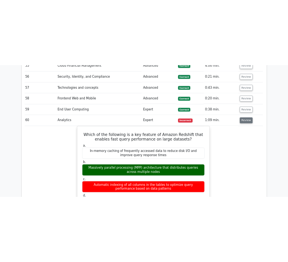
scroll to position [3160, 0]
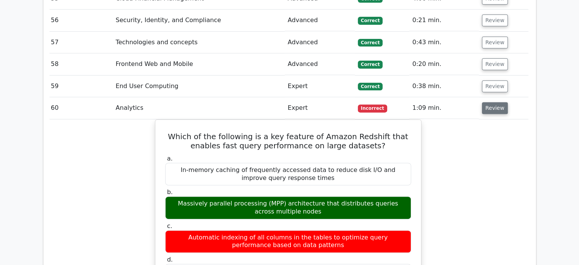
click at [496, 102] on button "Review" at bounding box center [495, 108] width 26 height 12
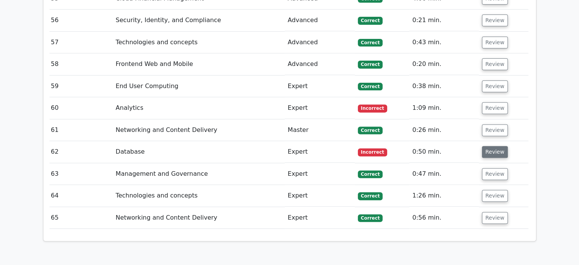
click at [495, 146] on button "Review" at bounding box center [495, 152] width 26 height 12
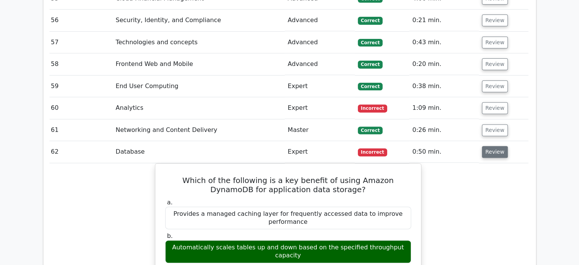
click at [495, 146] on button "Review" at bounding box center [495, 152] width 26 height 12
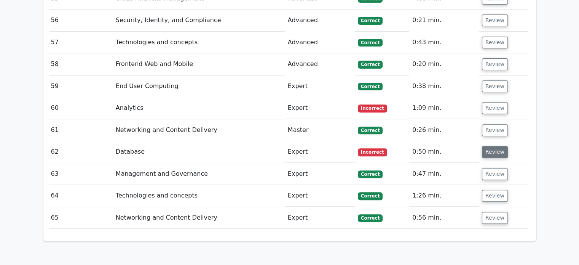
click at [495, 146] on button "Review" at bounding box center [495, 152] width 26 height 12
